Goal: Transaction & Acquisition: Purchase product/service

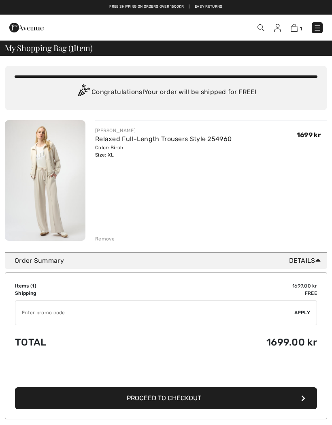
click at [105, 237] on div "Remove" at bounding box center [105, 238] width 20 height 7
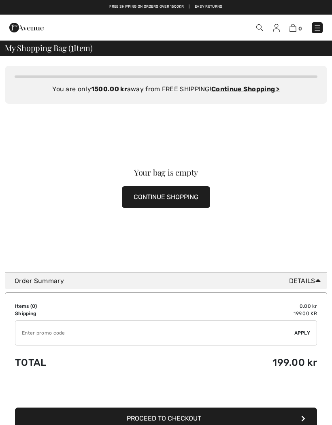
click at [316, 31] on img at bounding box center [318, 28] width 8 height 8
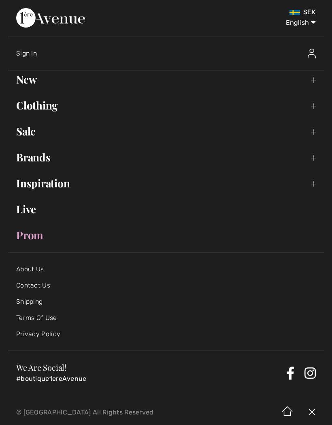
click at [46, 161] on link "Brands Open submenu" at bounding box center [166, 157] width 316 height 18
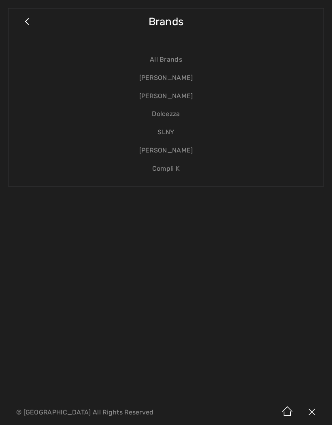
click at [177, 99] on link "[PERSON_NAME]" at bounding box center [166, 96] width 299 height 18
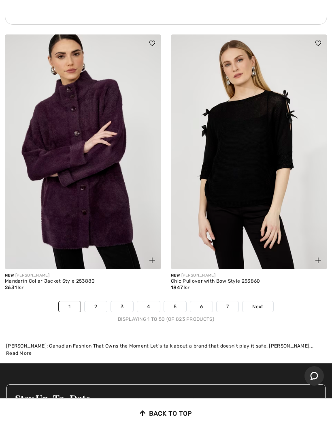
scroll to position [7117, 0]
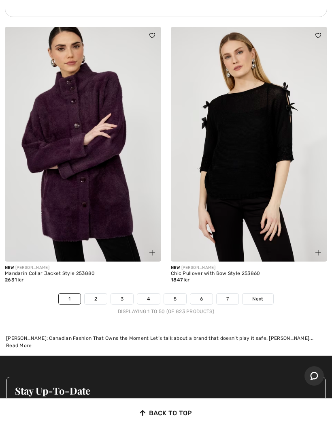
click at [259, 295] on span "Next" at bounding box center [257, 298] width 11 height 7
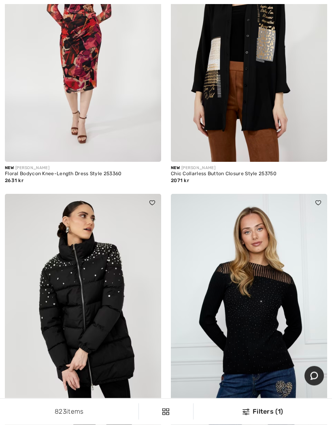
scroll to position [5657, 0]
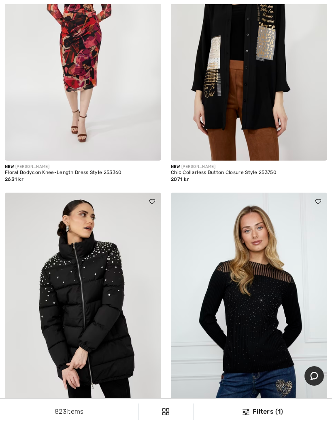
click at [133, 343] on img at bounding box center [83, 309] width 156 height 235
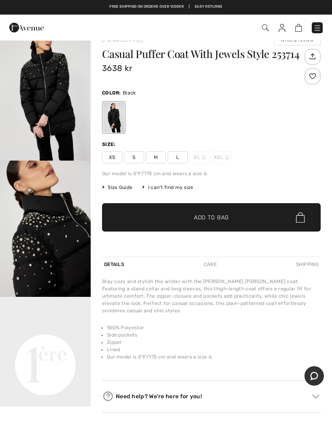
scroll to position [19, 0]
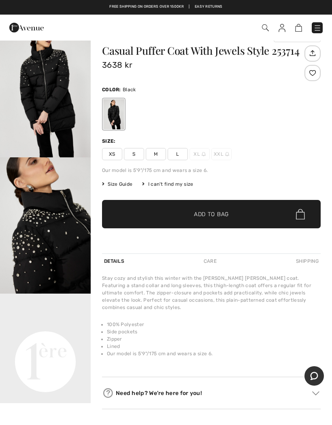
click at [220, 160] on span "XXL" at bounding box center [221, 154] width 20 height 12
click at [224, 158] on span "XXL" at bounding box center [221, 154] width 20 height 12
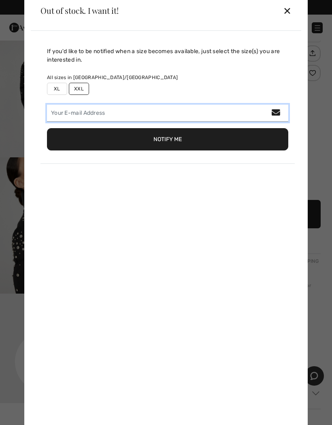
click at [145, 115] on input "email" at bounding box center [167, 113] width 241 height 17
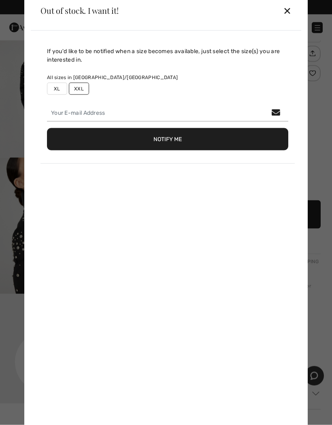
type input "lisbeth@janby.se"
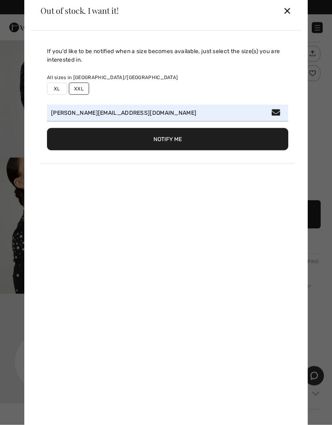
scroll to position [19, 0]
click at [171, 139] on button "Notify Me" at bounding box center [167, 139] width 241 height 22
click at [59, 89] on label "XL" at bounding box center [57, 89] width 20 height 12
type input "true"
click at [81, 93] on label "XXL" at bounding box center [79, 89] width 20 height 12
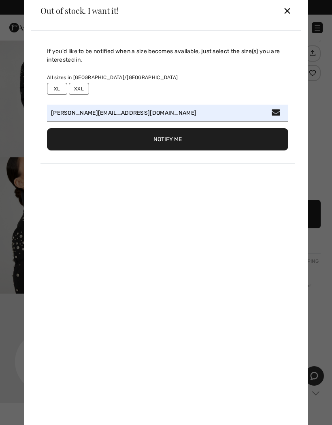
type input "false"
click at [162, 139] on button "Notify Me" at bounding box center [167, 139] width 241 height 22
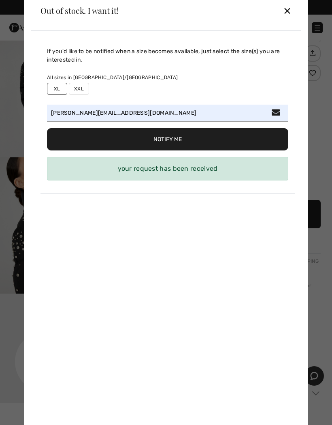
click at [286, 9] on div "✕" at bounding box center [287, 10] width 9 height 17
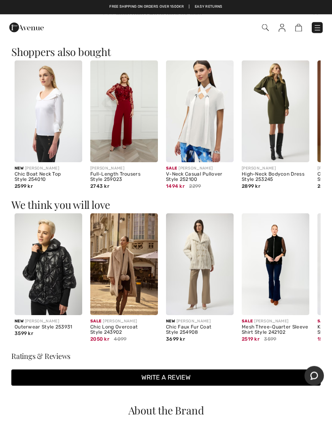
scroll to position [401, 0]
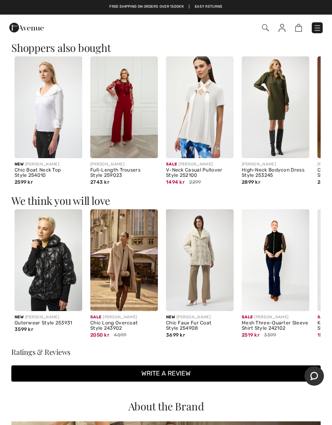
click at [129, 265] on img at bounding box center [124, 260] width 68 height 102
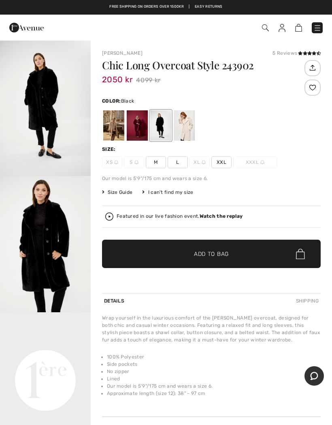
click at [113, 134] on div at bounding box center [113, 125] width 21 height 30
